Goal: Information Seeking & Learning: Learn about a topic

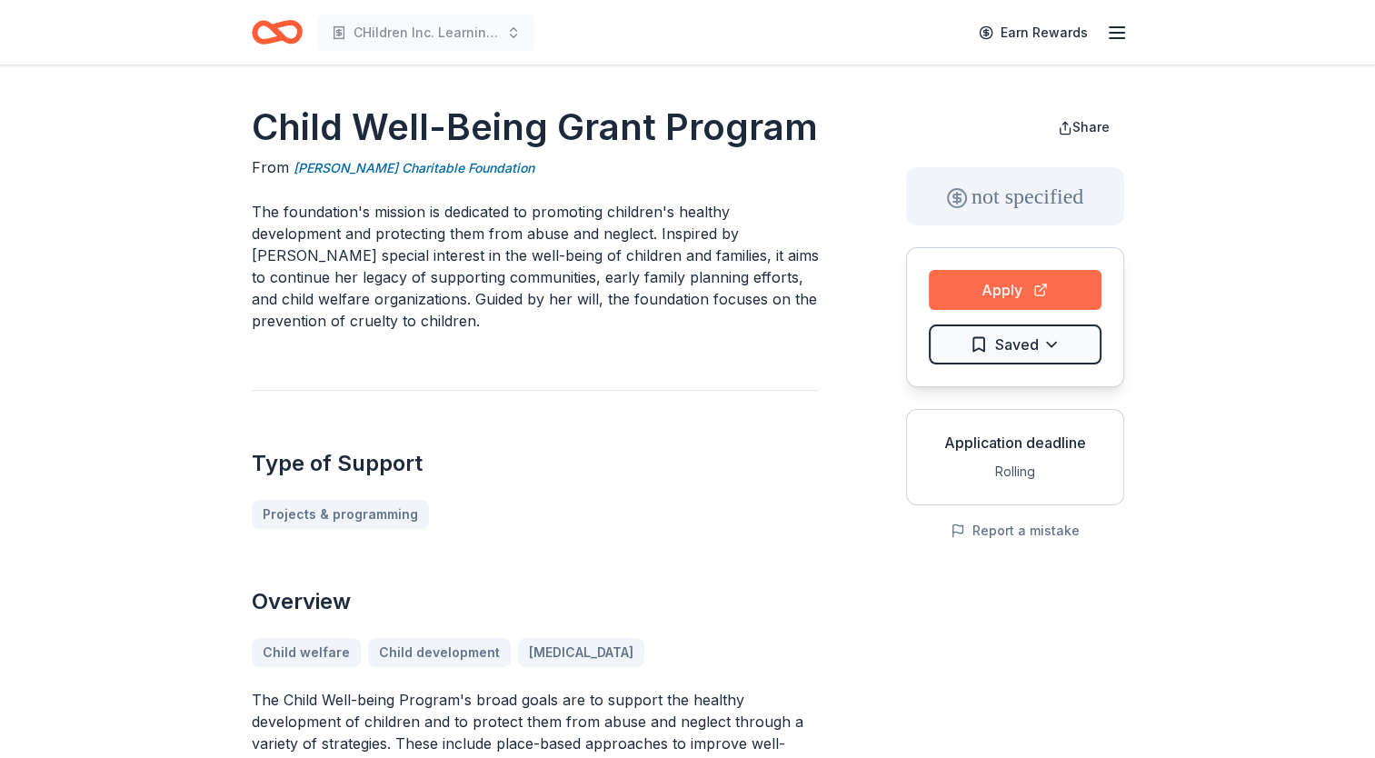
click at [1047, 289] on button "Apply" at bounding box center [1015, 290] width 173 height 40
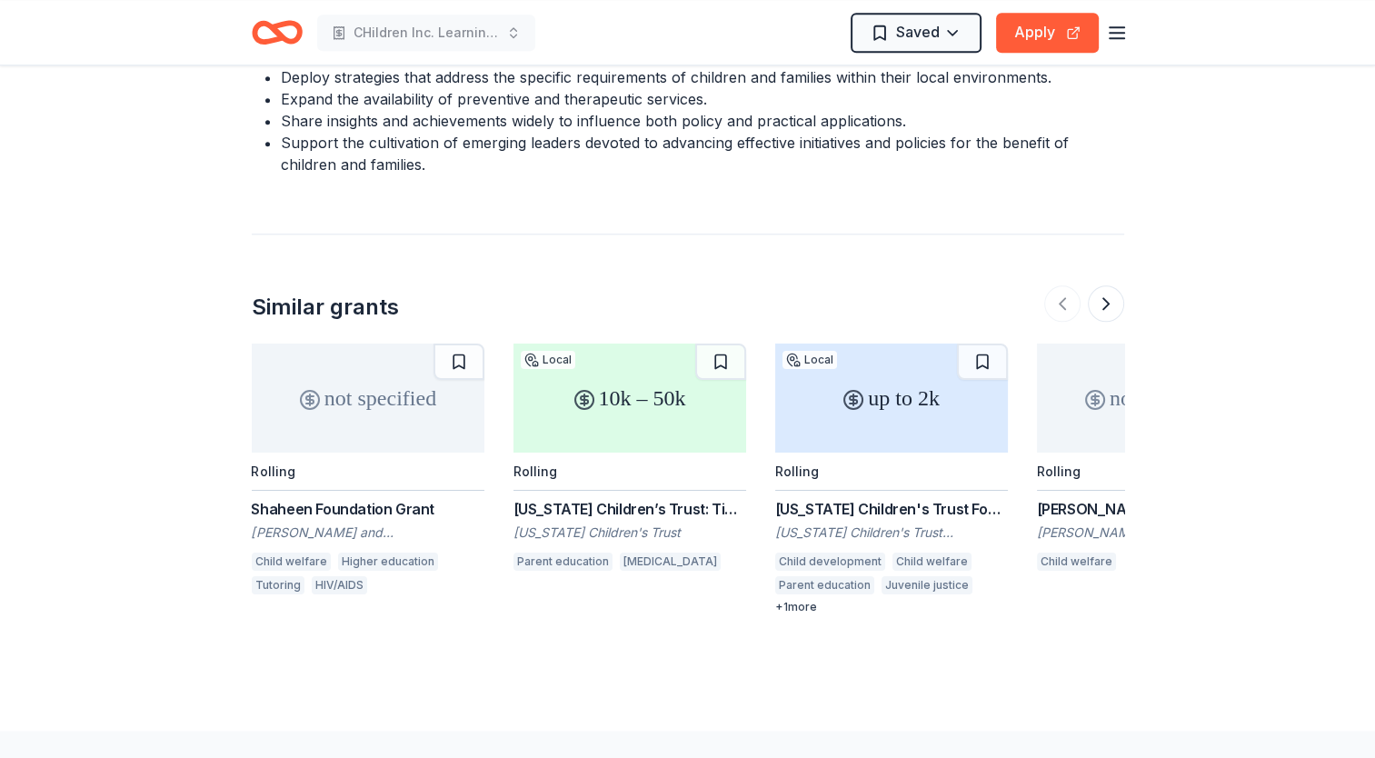
scroll to position [2095, 0]
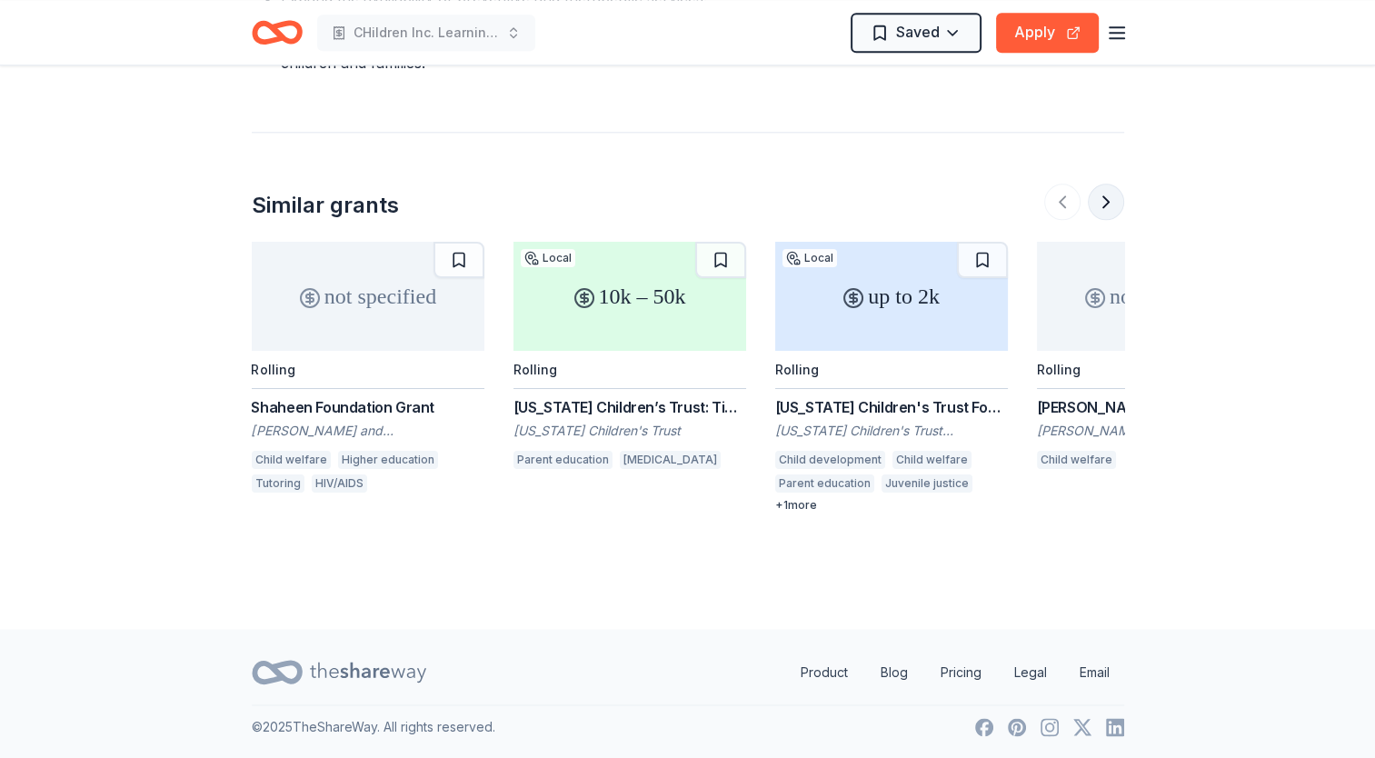
click at [1108, 202] on button at bounding box center [1106, 202] width 36 height 36
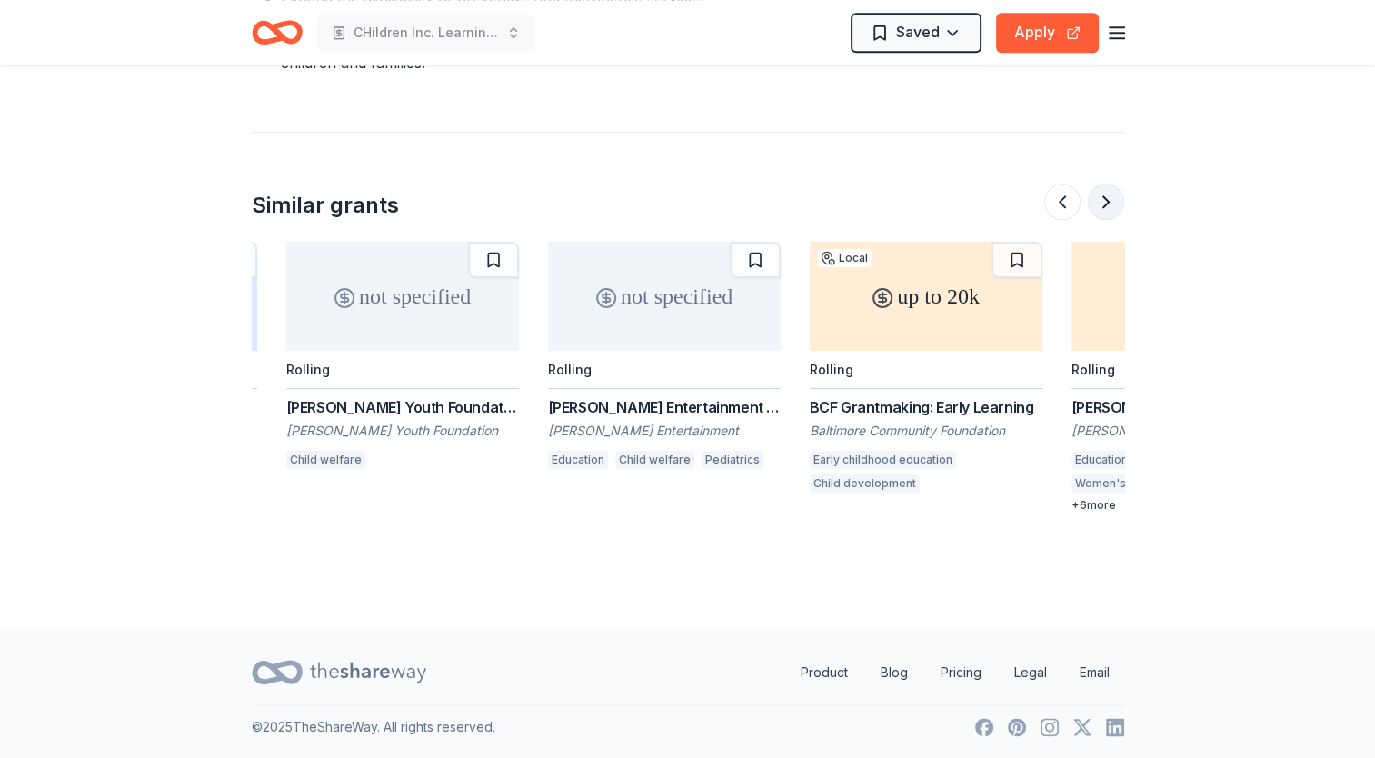
scroll to position [0, 785]
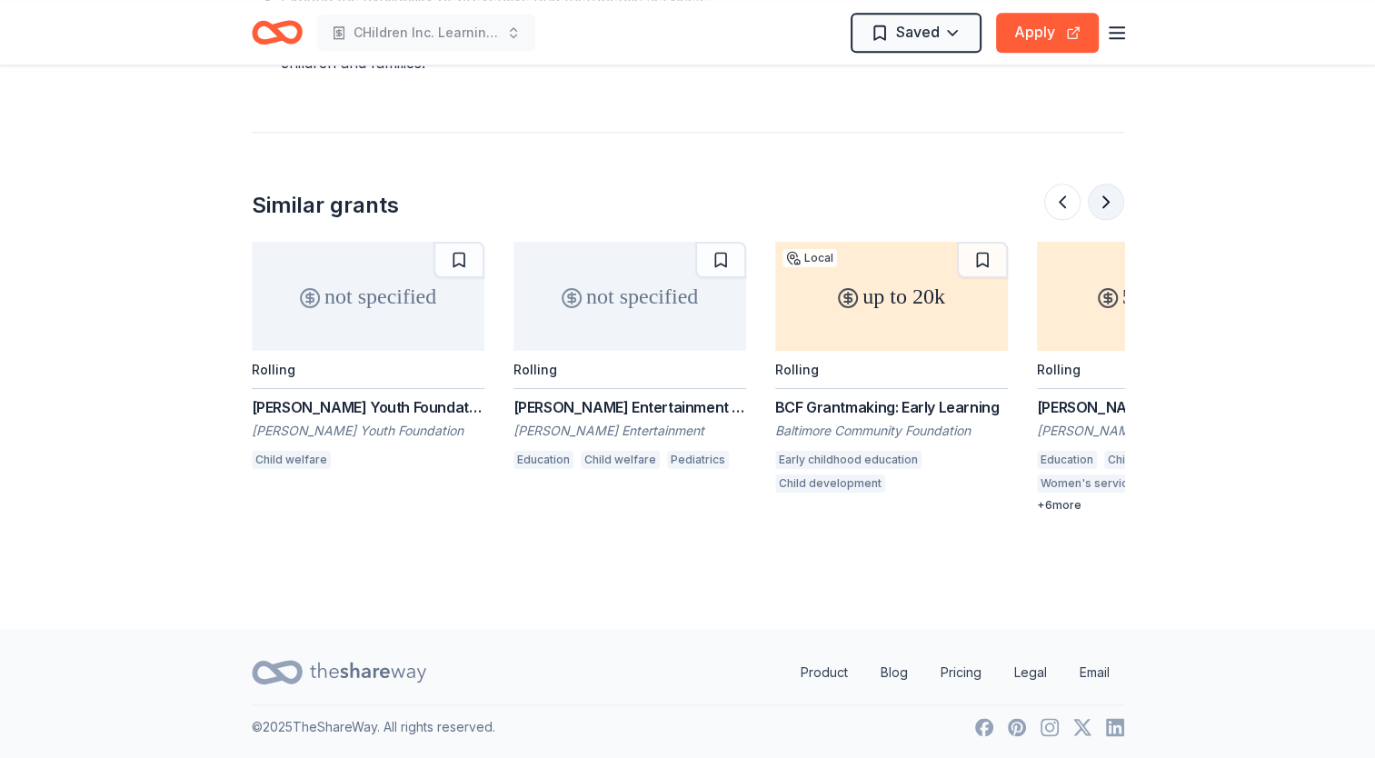
click at [1101, 199] on button at bounding box center [1106, 202] width 36 height 36
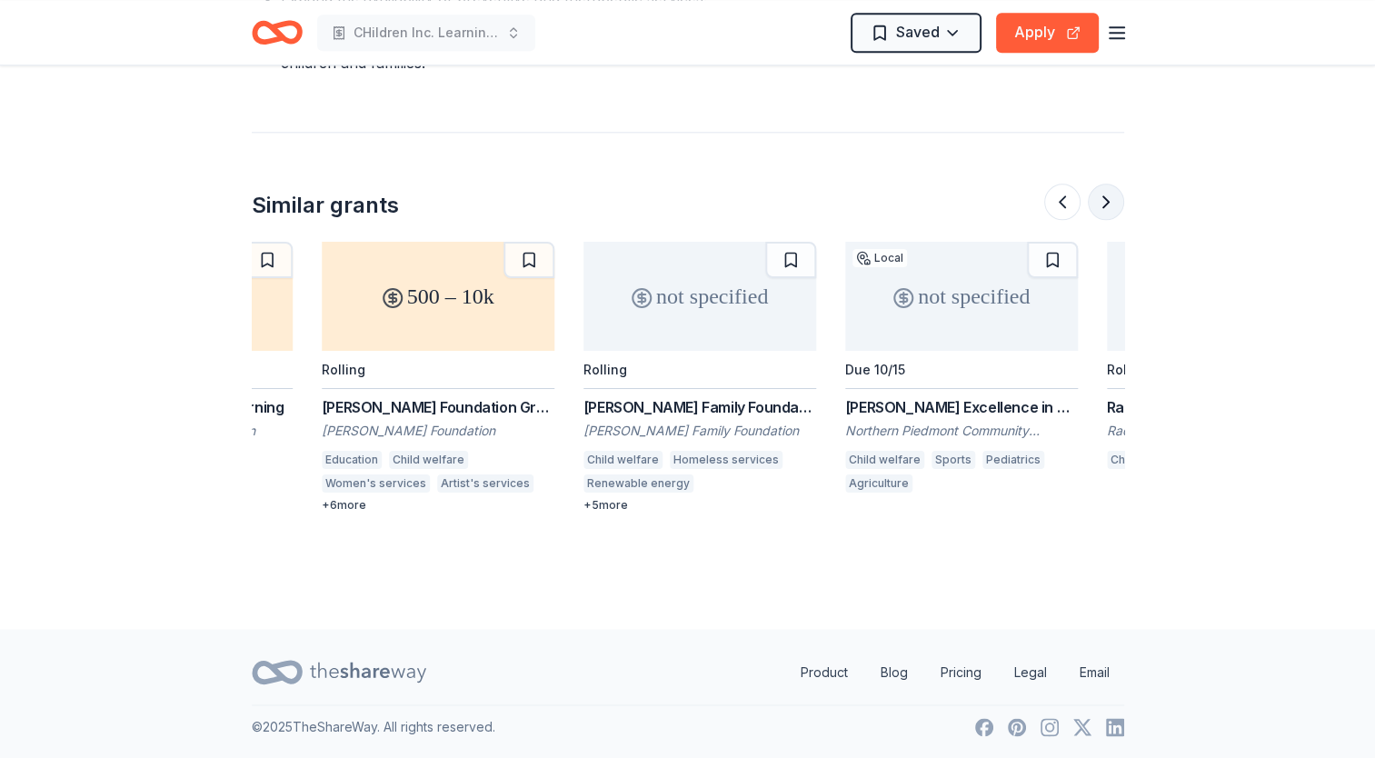
scroll to position [0, 1571]
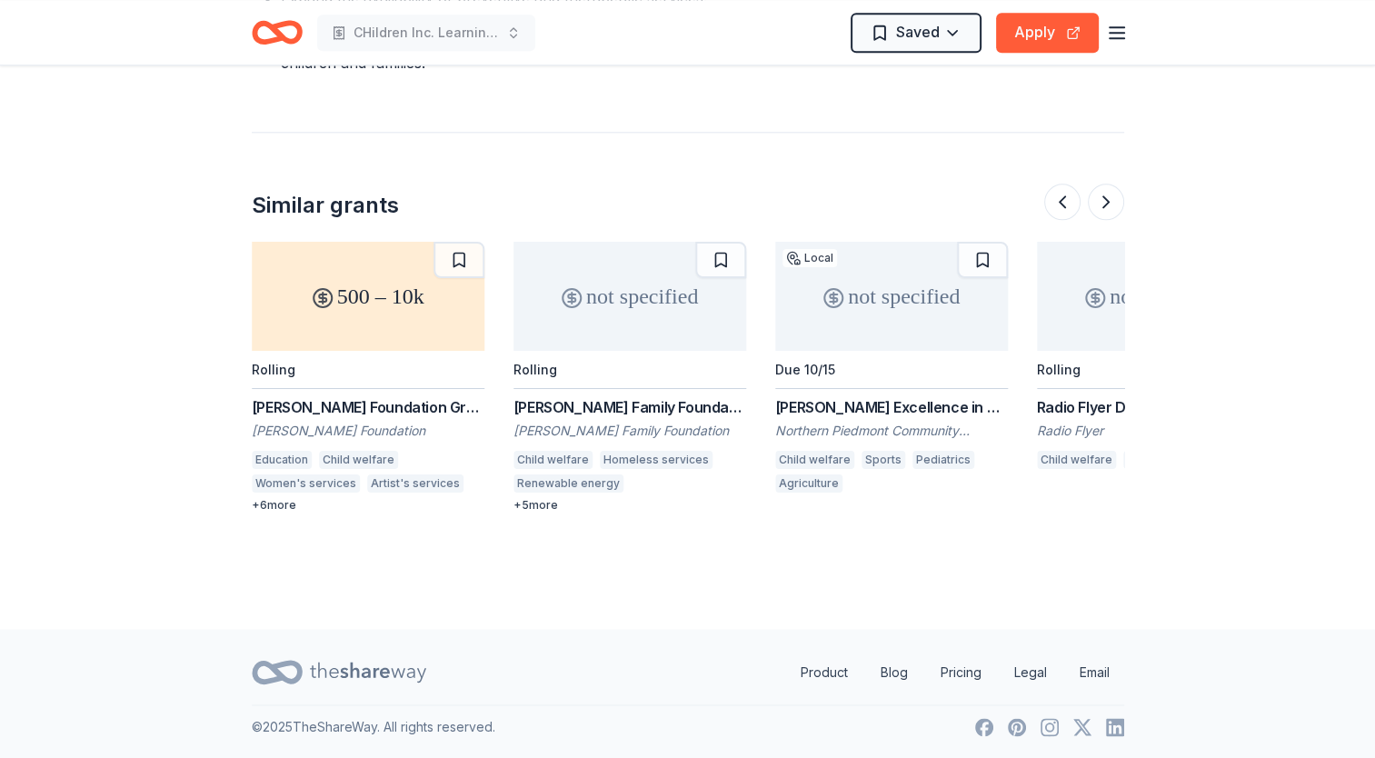
click at [851, 406] on div "Gordon Thornhill Excellence in Youth Foundation Grant" at bounding box center [891, 407] width 233 height 22
click at [1105, 195] on button at bounding box center [1106, 202] width 36 height 36
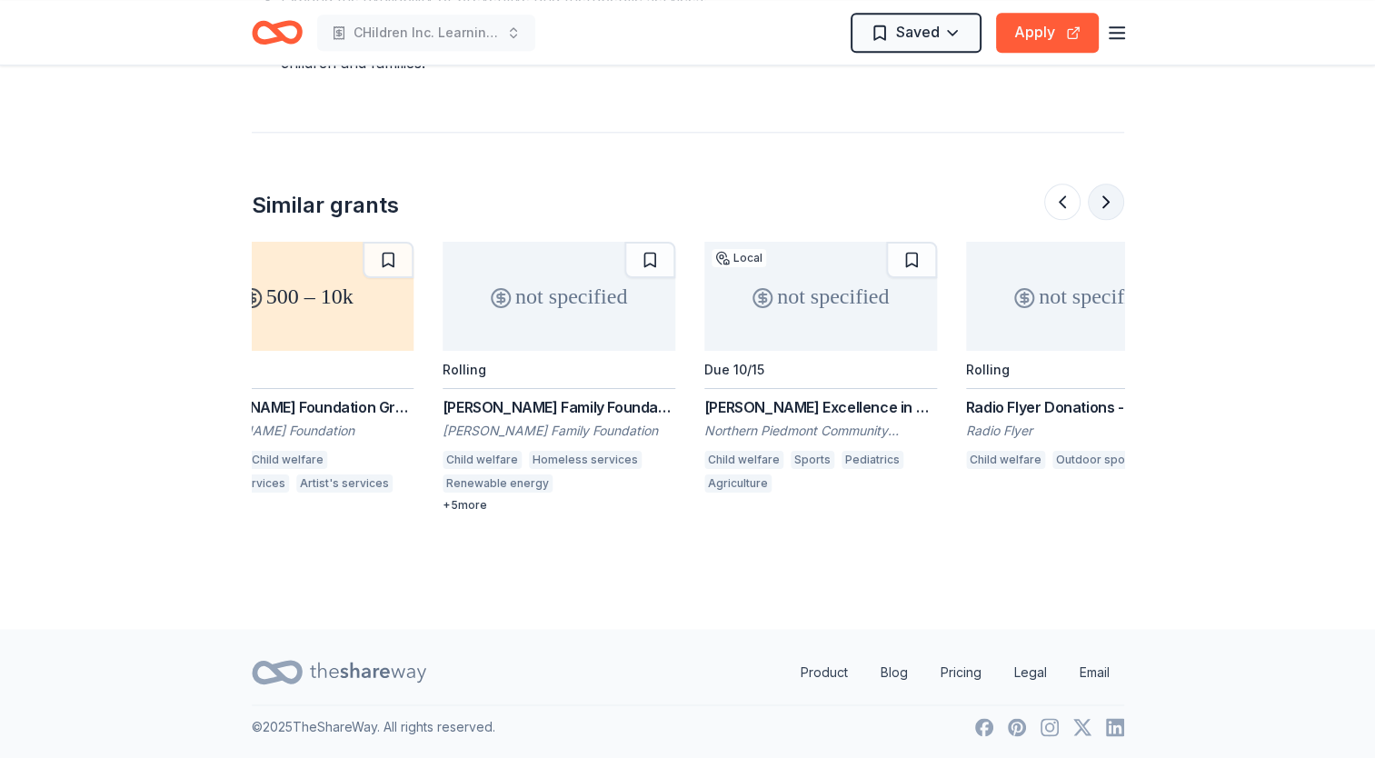
scroll to position [0, 1716]
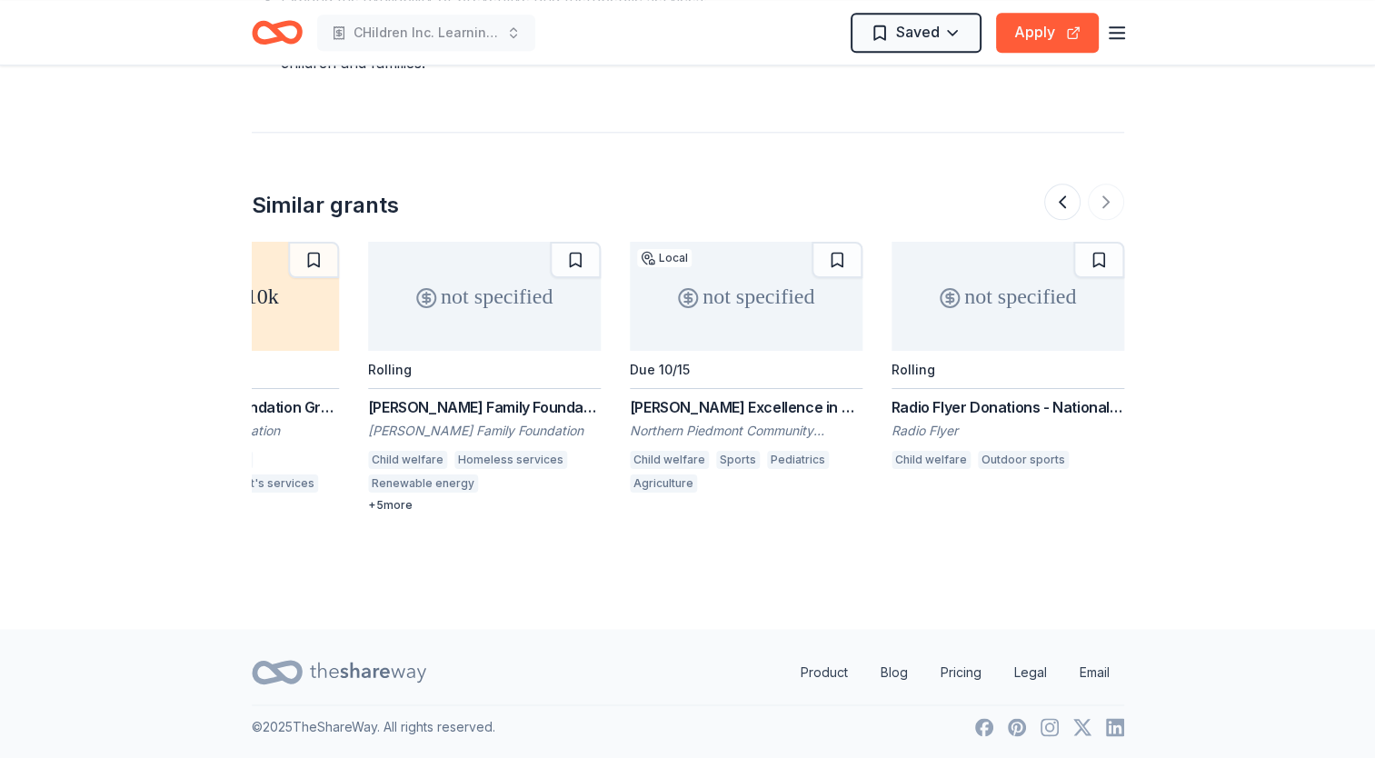
click at [1107, 195] on div at bounding box center [1085, 202] width 80 height 36
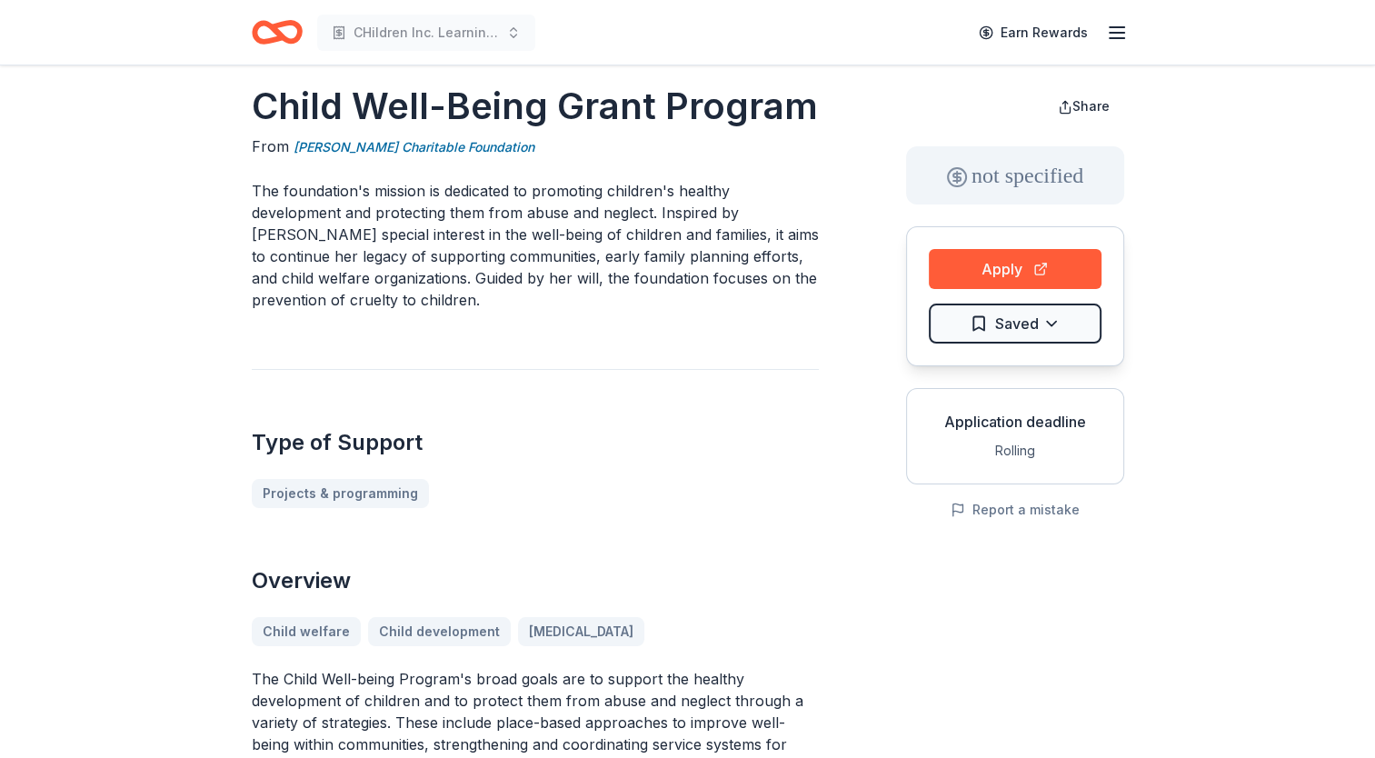
scroll to position [0, 0]
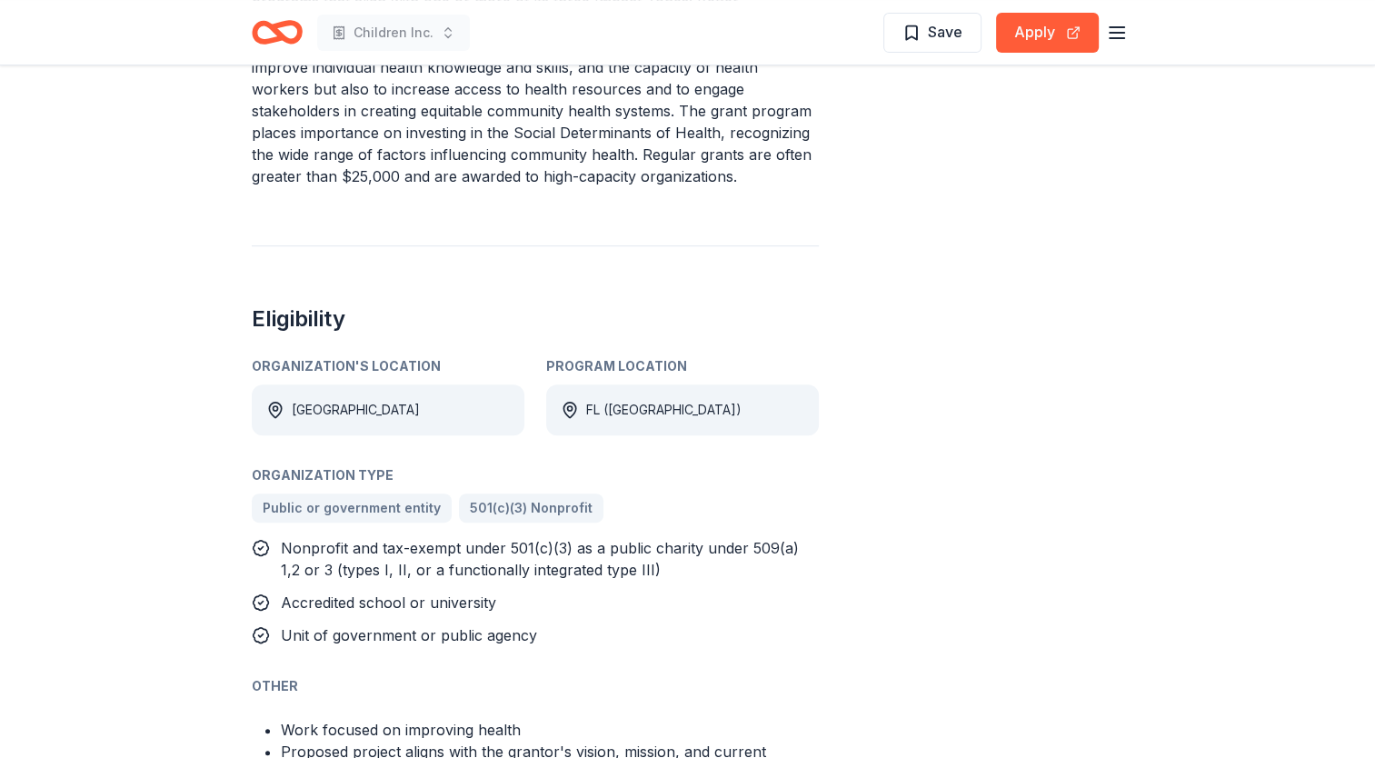
scroll to position [787, 0]
click at [726, 397] on div "FL ([GEOGRAPHIC_DATA])" at bounding box center [663, 408] width 155 height 22
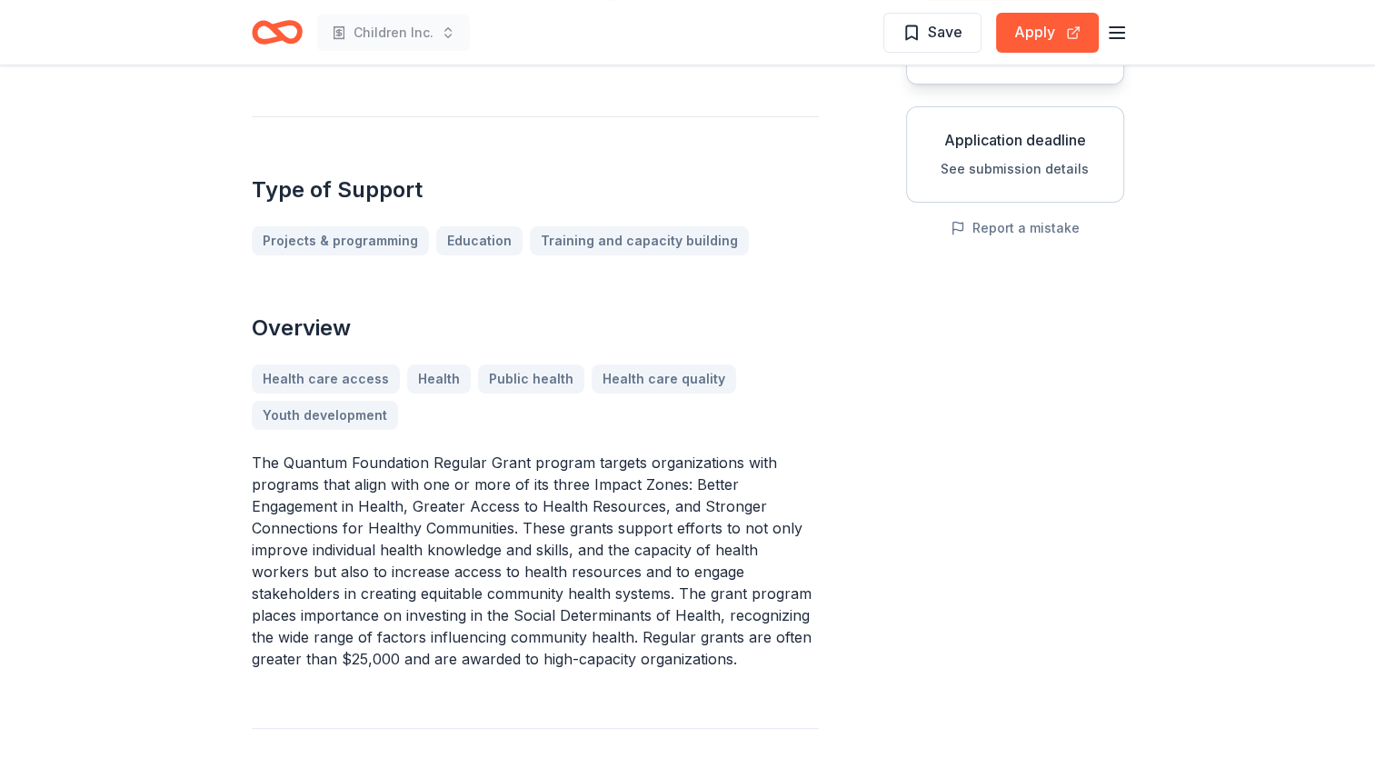
scroll to position [0, 0]
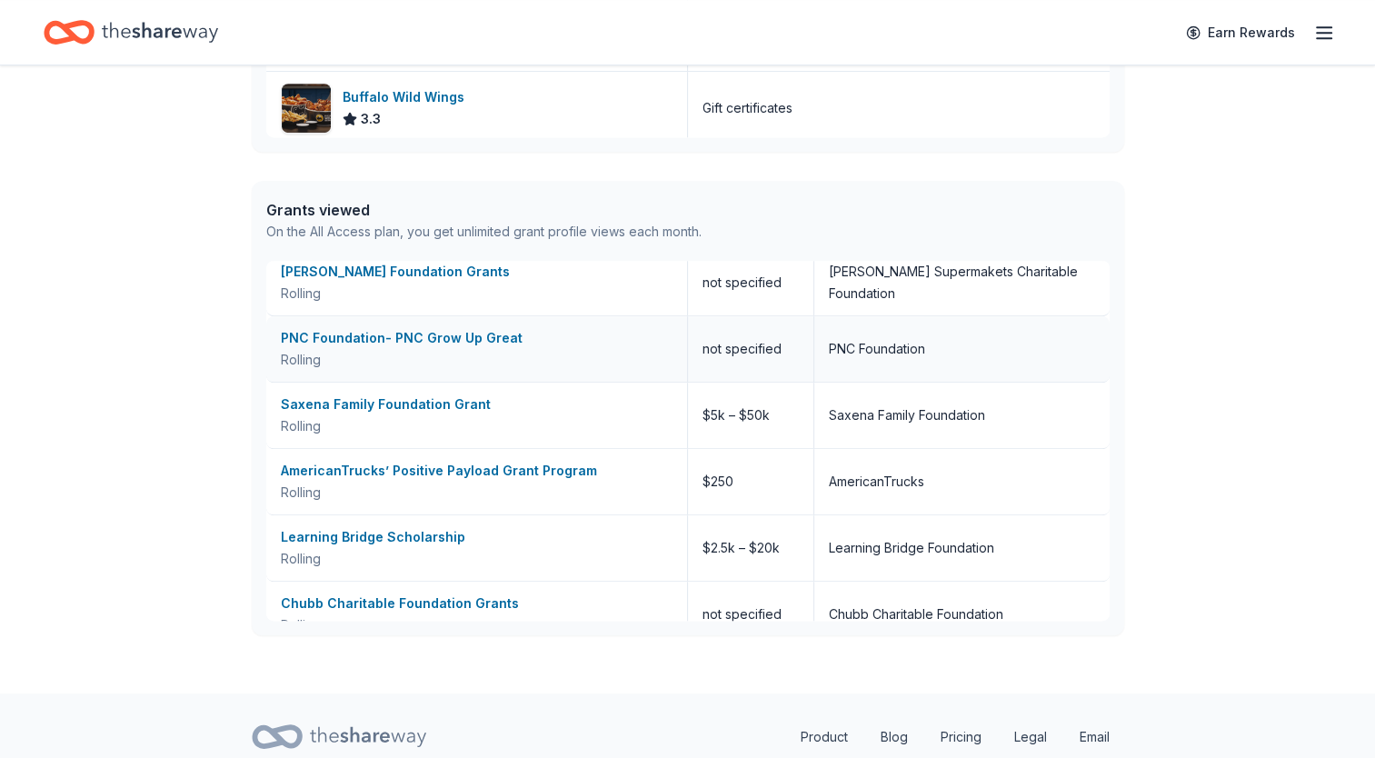
scroll to position [1878, 0]
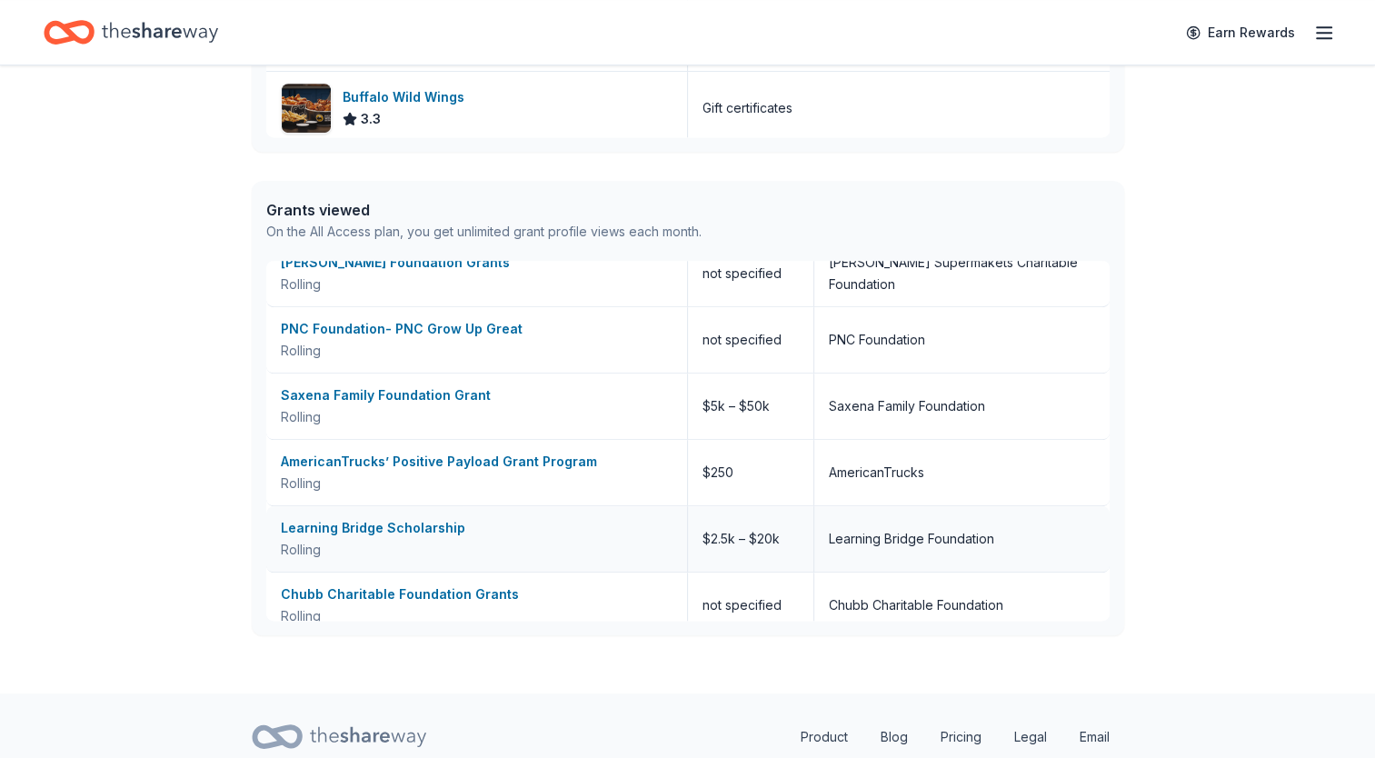
click at [404, 520] on div "Learning Bridge Scholarship" at bounding box center [477, 528] width 392 height 22
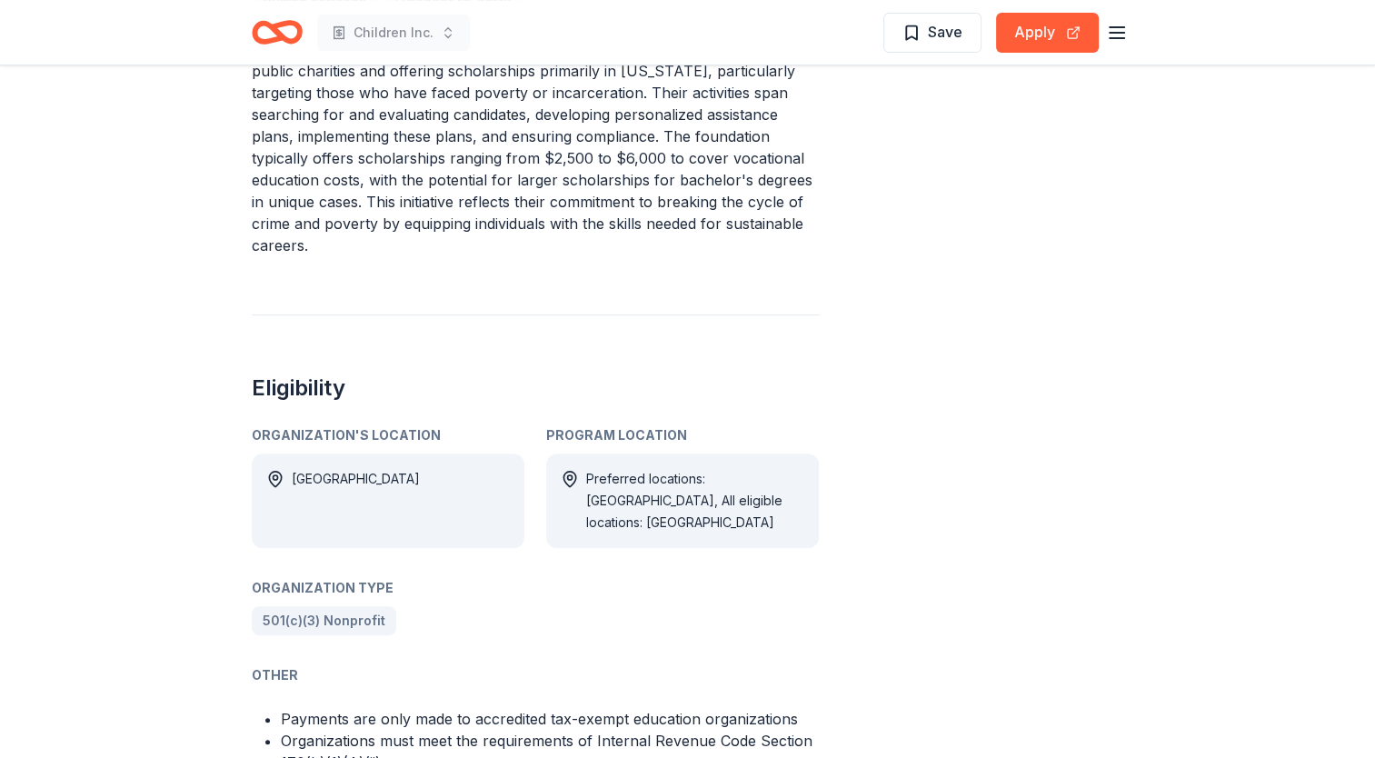
scroll to position [666, 0]
click at [714, 493] on div "Preferred locations: OK, All eligible locations: USA" at bounding box center [695, 499] width 218 height 65
click at [636, 493] on div "Preferred locations: OK, All eligible locations: USA" at bounding box center [695, 499] width 218 height 65
click at [630, 468] on div "Preferred locations: OK, All eligible locations: USA" at bounding box center [695, 499] width 218 height 65
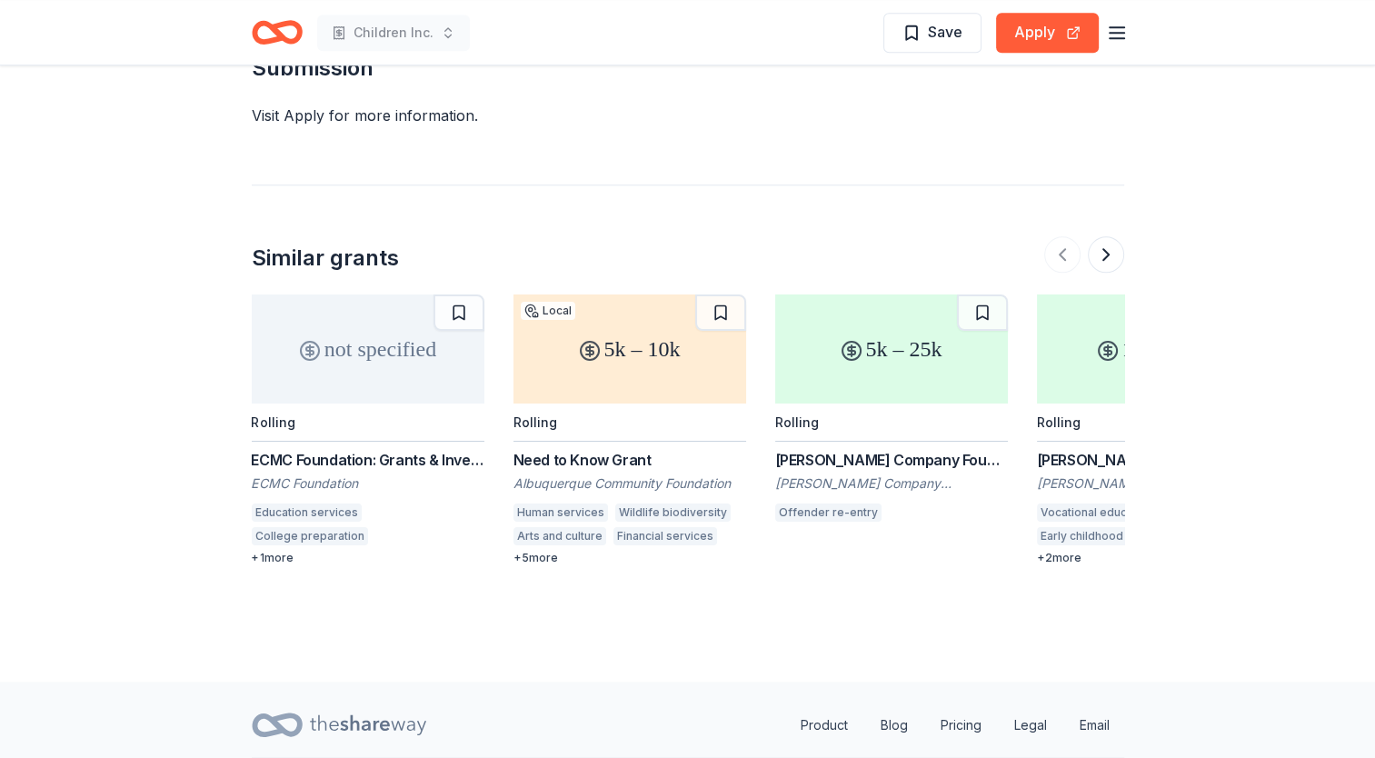
scroll to position [1696, 0]
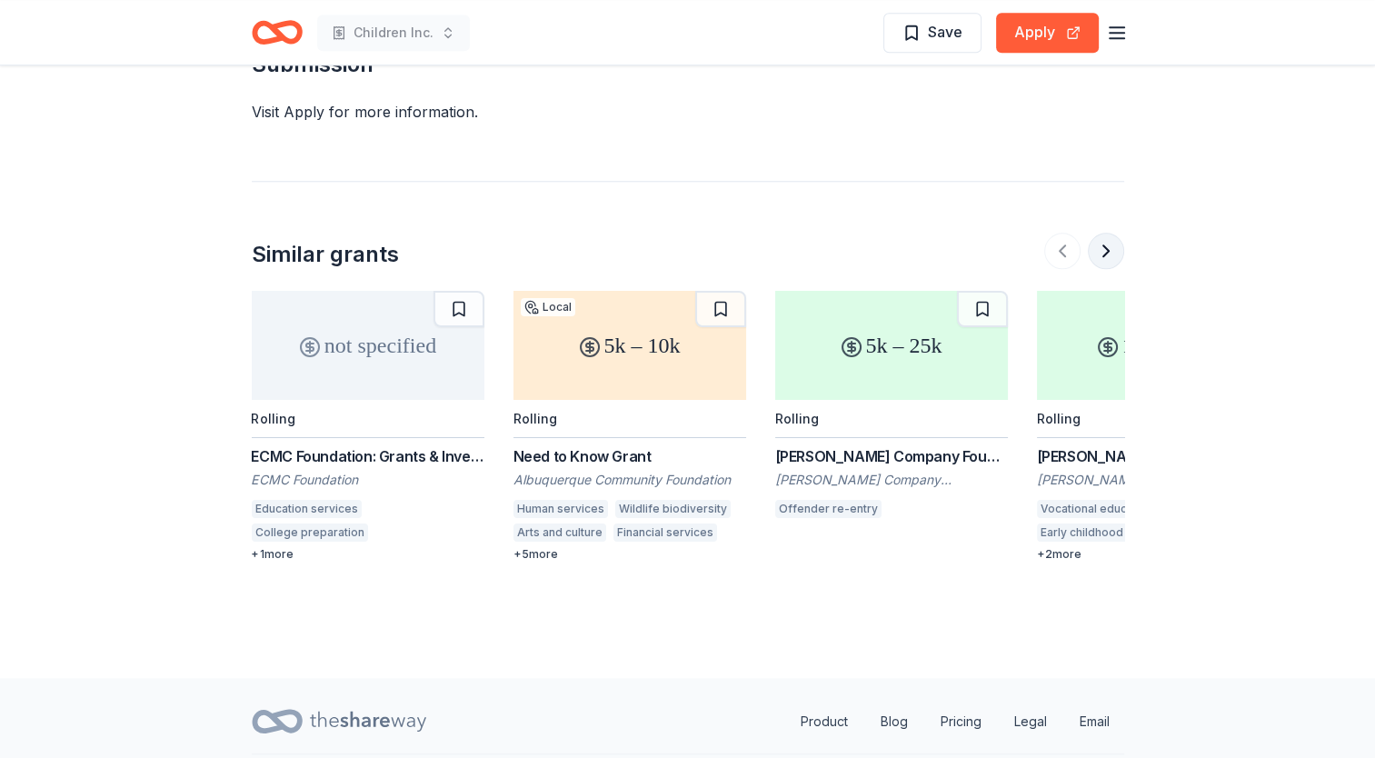
click at [1113, 235] on button at bounding box center [1106, 251] width 36 height 36
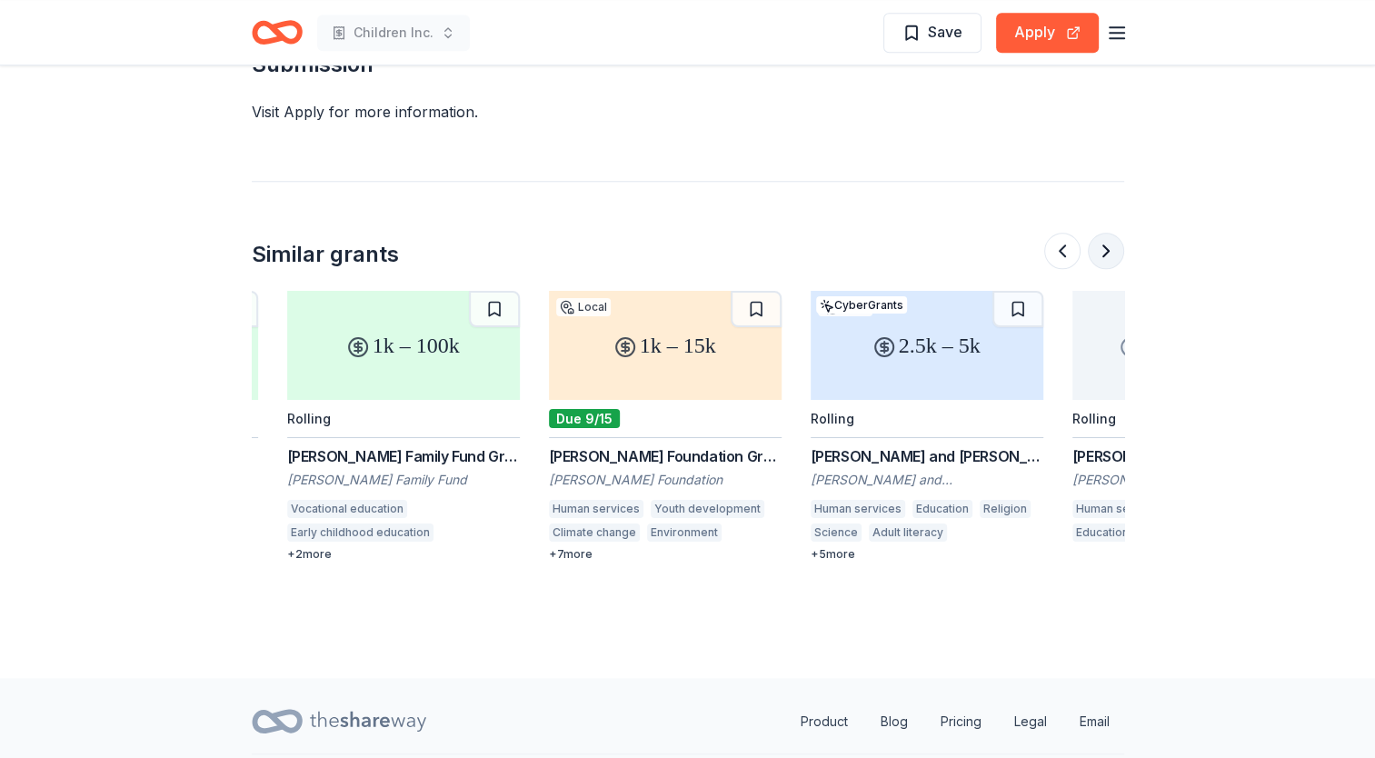
scroll to position [0, 785]
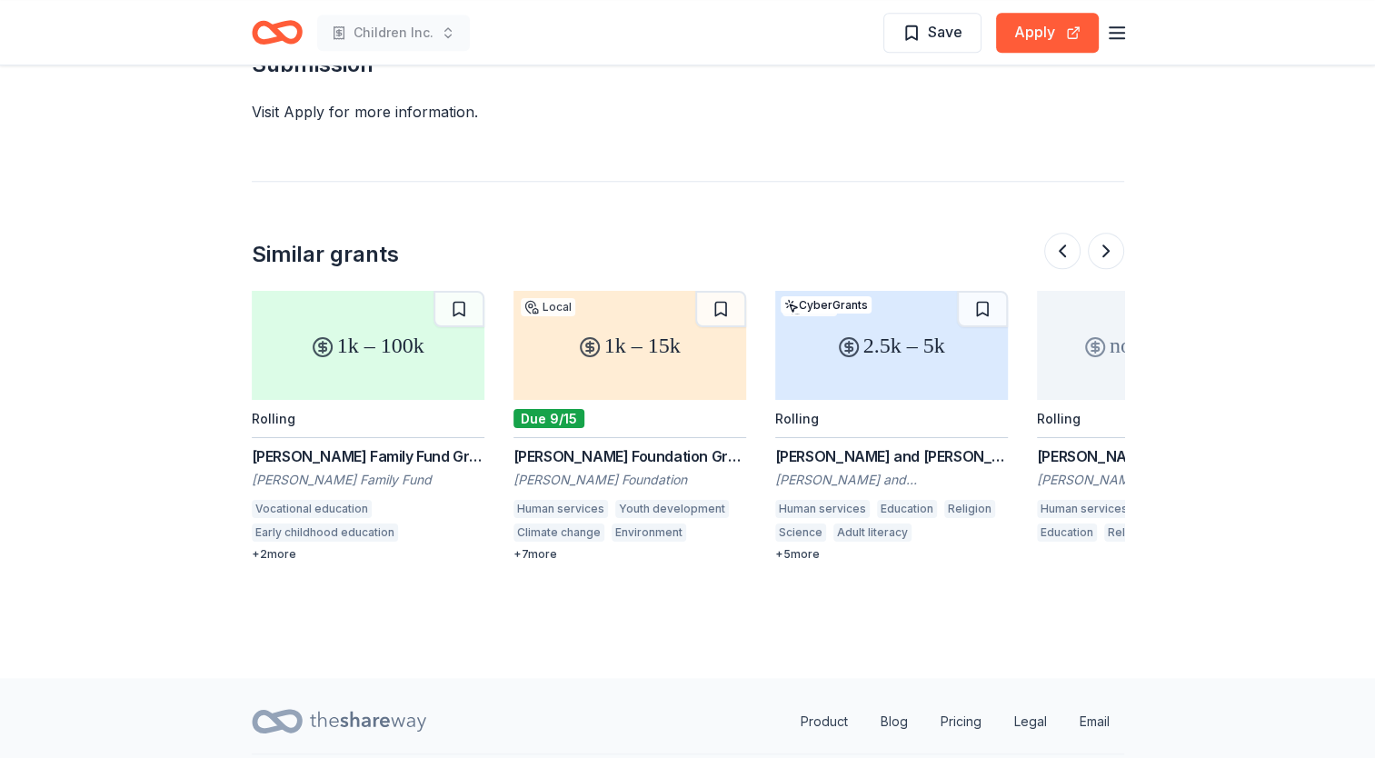
click at [949, 445] on div "[PERSON_NAME] and [PERSON_NAME] Foundation" at bounding box center [891, 456] width 233 height 22
click at [1109, 234] on button at bounding box center [1106, 251] width 36 height 36
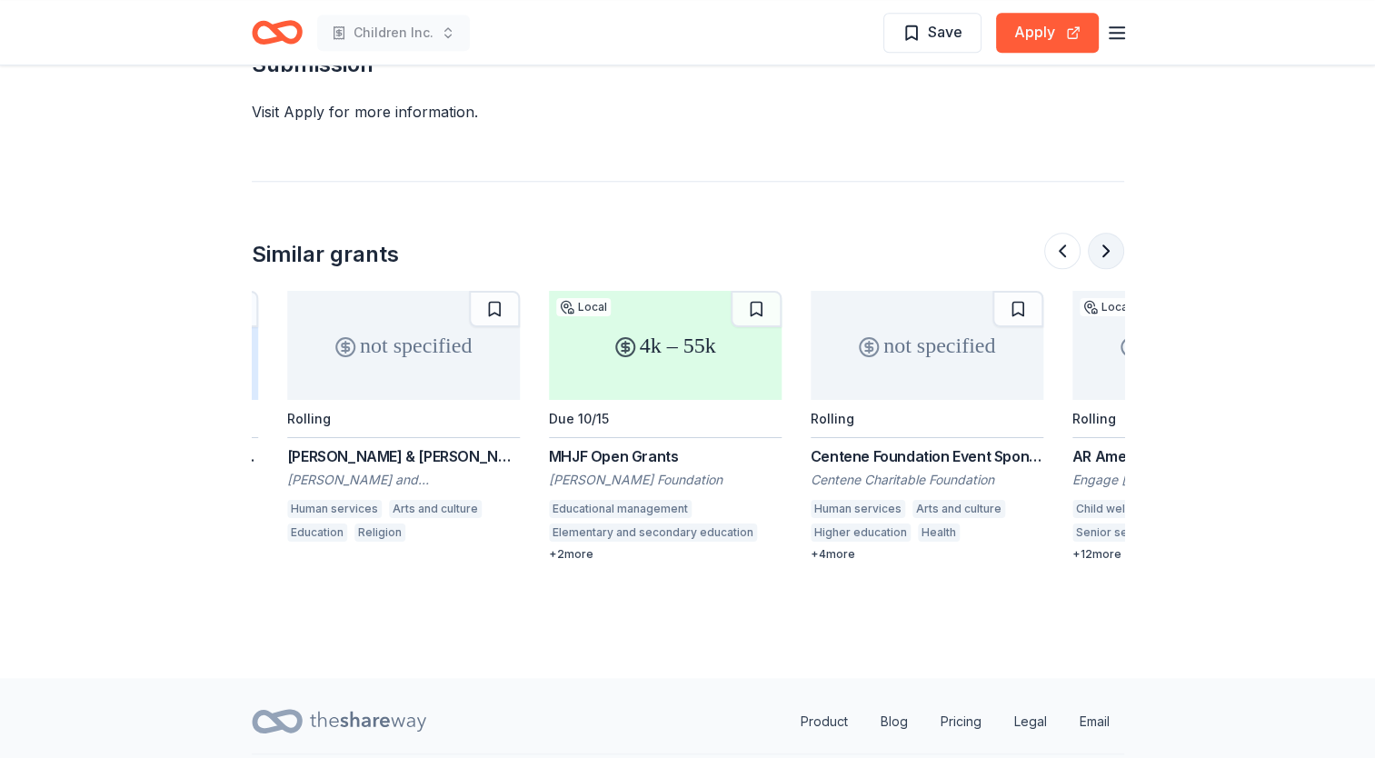
scroll to position [0, 1571]
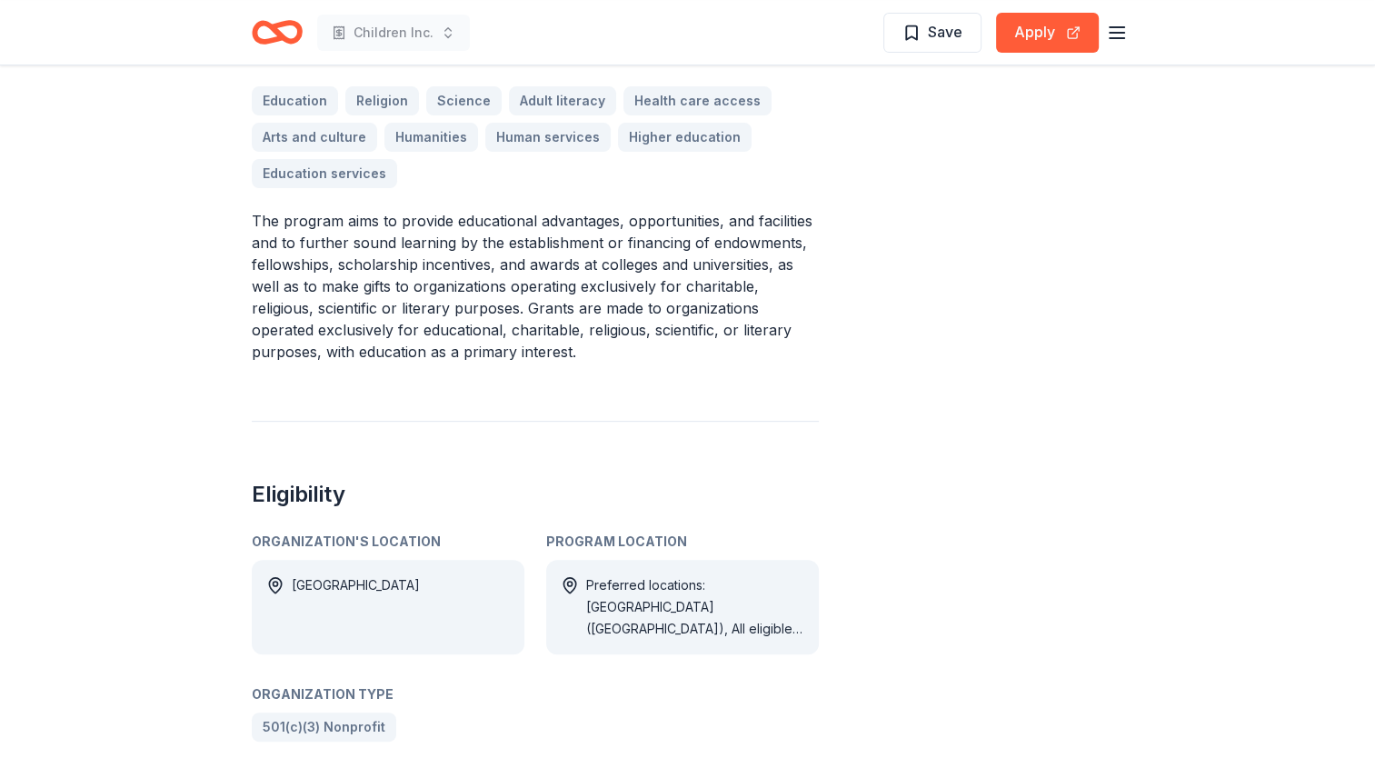
scroll to position [666, 0]
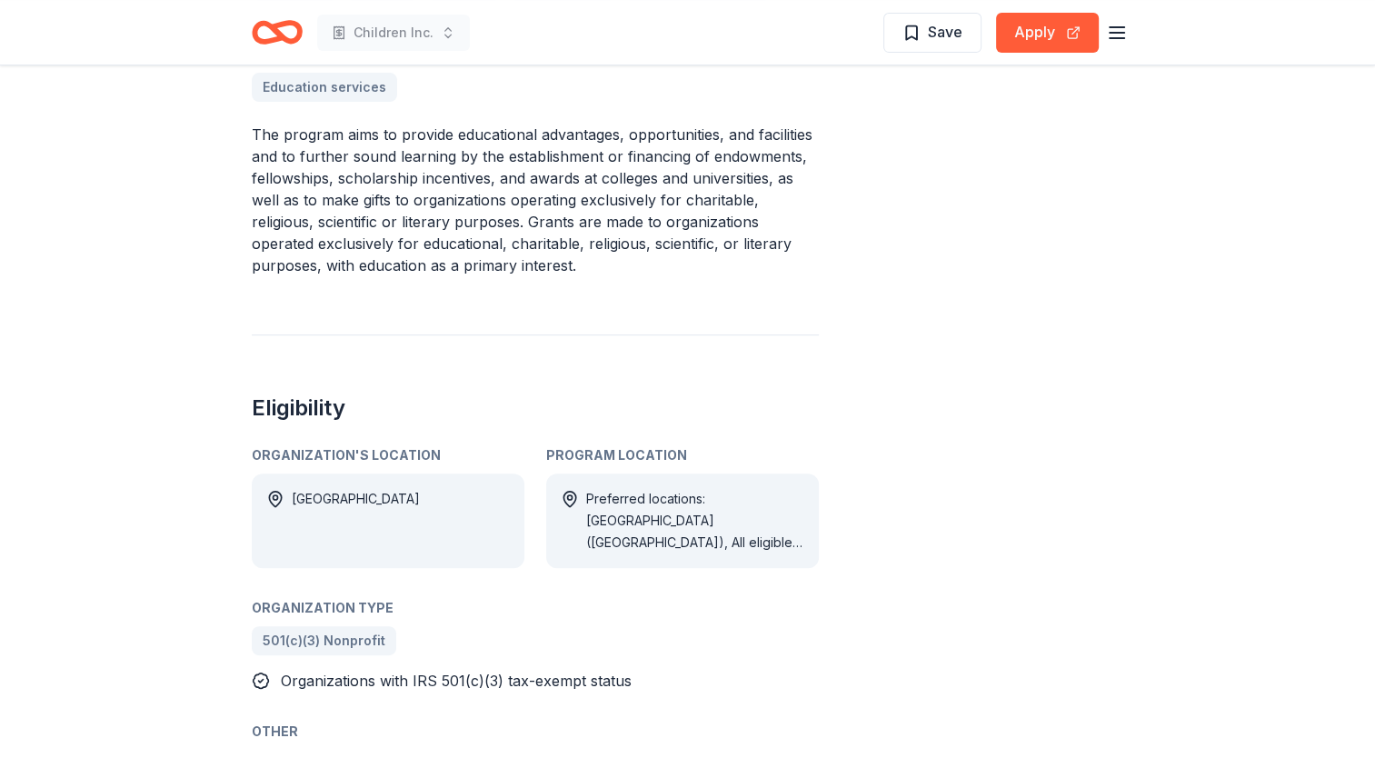
click at [724, 522] on div "Preferred locations: [GEOGRAPHIC_DATA] ([GEOGRAPHIC_DATA]), All eligible locati…" at bounding box center [695, 520] width 218 height 65
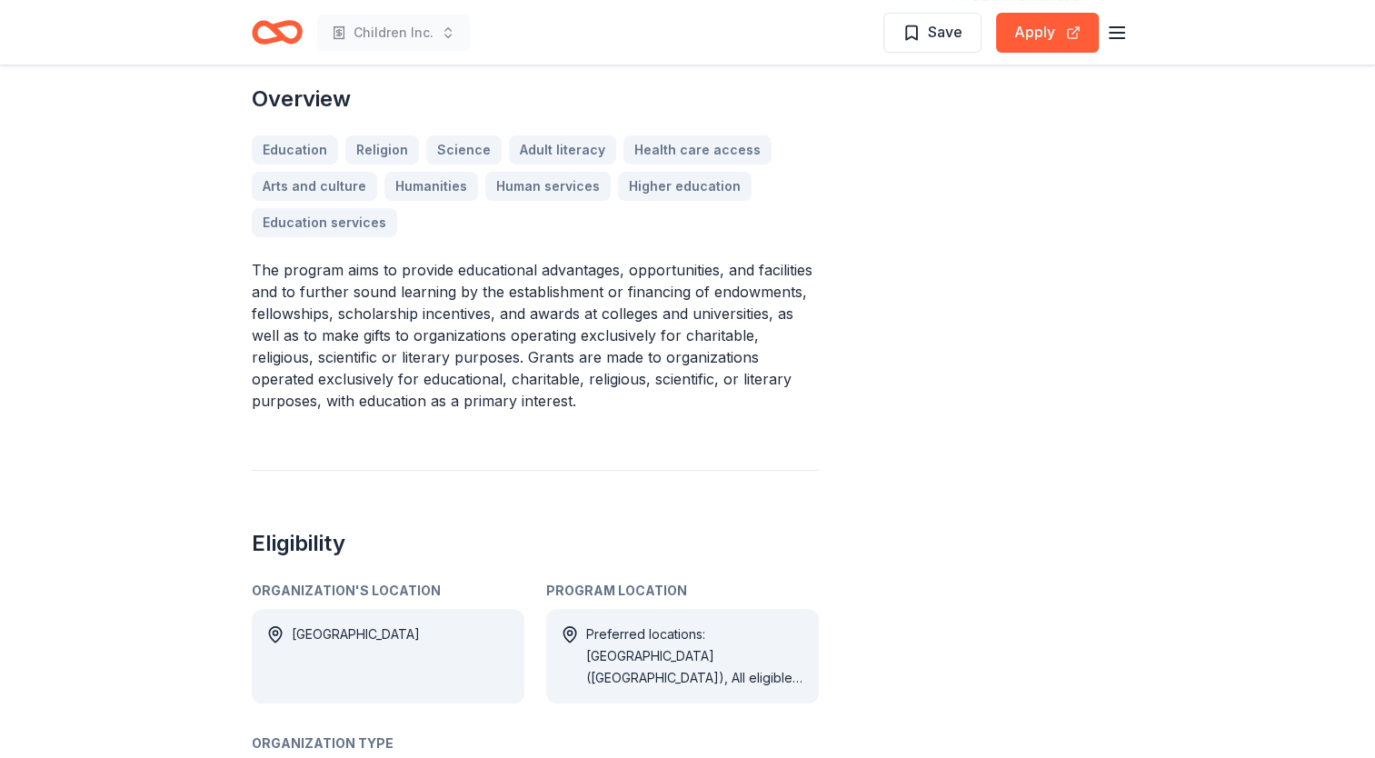
scroll to position [485, 0]
